Goal: Task Accomplishment & Management: Complete application form

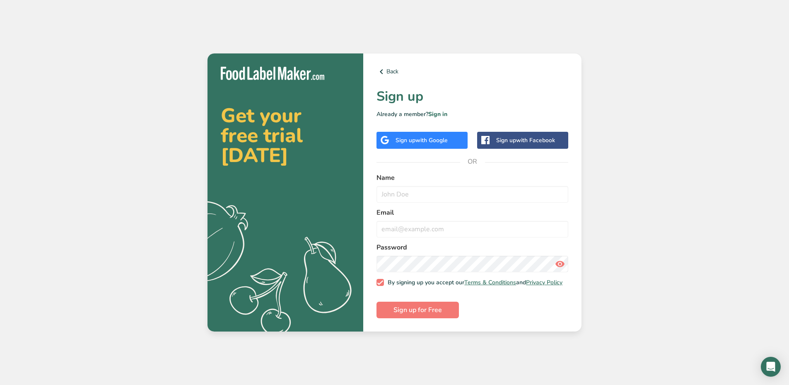
click at [431, 144] on div "Sign up with Google" at bounding box center [422, 140] width 91 height 17
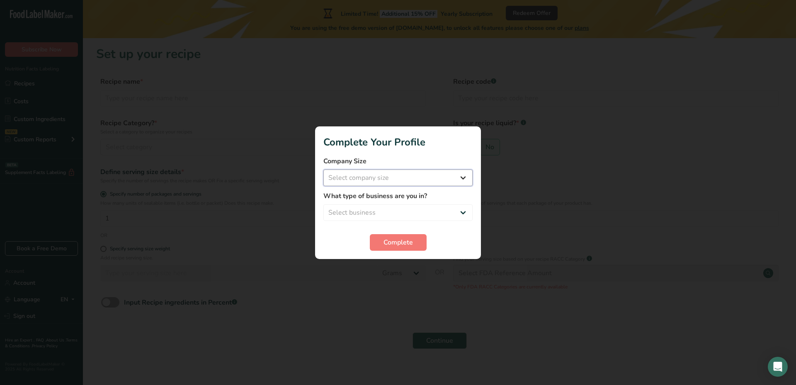
click at [361, 183] on select "Select company size Fewer than 10 Employees 10 to 50 Employees 51 to 500 Employ…" at bounding box center [397, 177] width 149 height 17
select select "1"
click at [323, 169] on select "Select company size Fewer than 10 Employees 10 to 50 Employees 51 to 500 Employ…" at bounding box center [397, 177] width 149 height 17
click at [373, 203] on div "What type of business are you in? Select business Packaged Food Manufacturer Re…" at bounding box center [397, 206] width 149 height 30
click at [380, 214] on select "Select business Packaged Food Manufacturer Restaurant & Cafe Bakery Meal Plans …" at bounding box center [397, 212] width 149 height 17
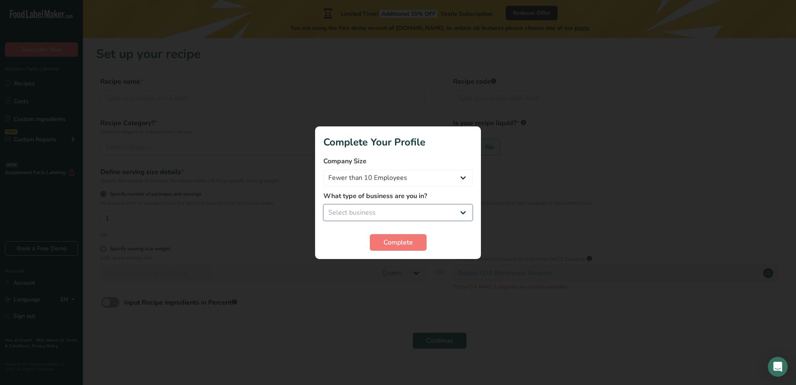
select select "8"
click at [323, 204] on select "Select business Packaged Food Manufacturer Restaurant & Cafe Bakery Meal Plans …" at bounding box center [397, 212] width 149 height 17
click at [393, 247] on span "Complete" at bounding box center [397, 242] width 29 height 10
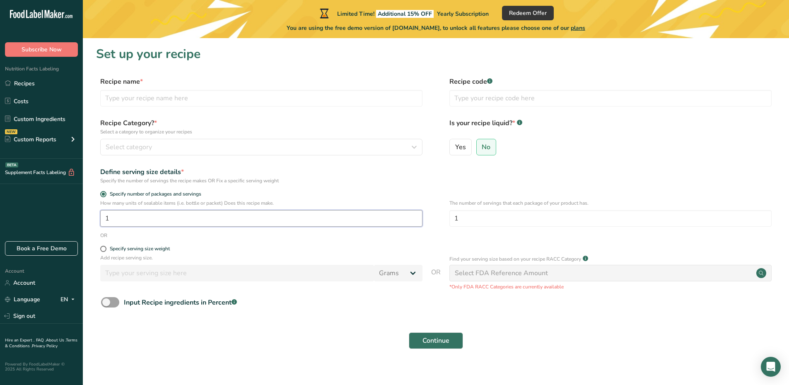
click at [175, 222] on input "1" at bounding box center [261, 218] width 322 height 17
click at [209, 233] on div "OR" at bounding box center [436, 235] width 680 height 7
click at [184, 214] on input "1" at bounding box center [261, 218] width 322 height 17
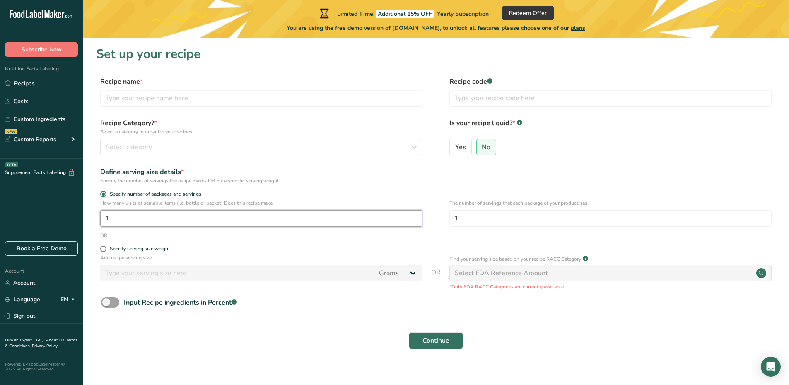
click at [184, 214] on input "1" at bounding box center [261, 218] width 322 height 17
type input "30"
click at [230, 237] on div "OR" at bounding box center [436, 235] width 680 height 7
drag, startPoint x: 225, startPoint y: 101, endPoint x: 229, endPoint y: 99, distance: 4.5
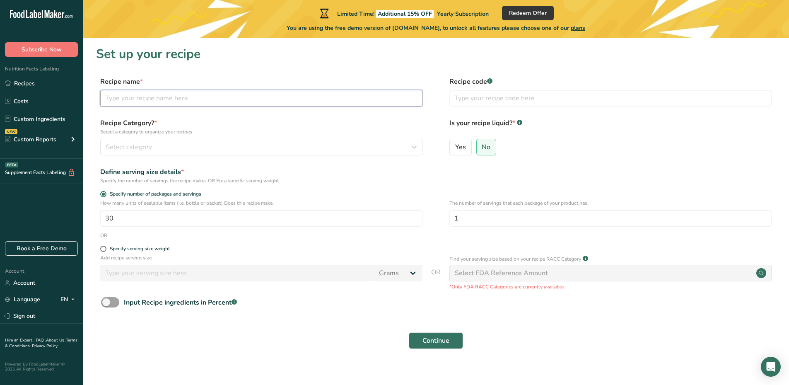
click at [225, 101] on input "text" at bounding box center [261, 98] width 322 height 17
type input "3AM RESET"
drag, startPoint x: 238, startPoint y: 159, endPoint x: 239, endPoint y: 146, distance: 12.9
click at [238, 159] on div "Recipe Category? * Select a category to organize your recipes Select category S…" at bounding box center [436, 139] width 680 height 42
click at [239, 146] on div "Select category" at bounding box center [259, 147] width 307 height 10
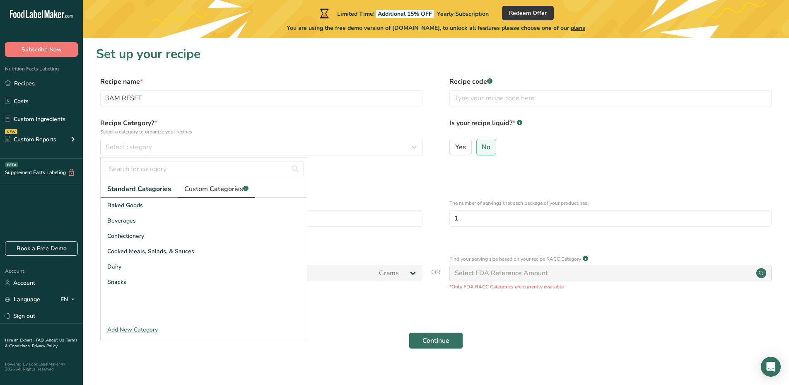
click at [218, 188] on span "Custom Categories .a-a{fill:#347362;}.b-a{fill:#fff;}" at bounding box center [216, 189] width 64 height 10
click at [431, 199] on form "Recipe name * 3AM RESET Recipe code .a-a{fill:#347362;}.b-a{fill:#fff;} Recipe …" at bounding box center [436, 215] width 680 height 277
